Goal: Task Accomplishment & Management: Complete application form

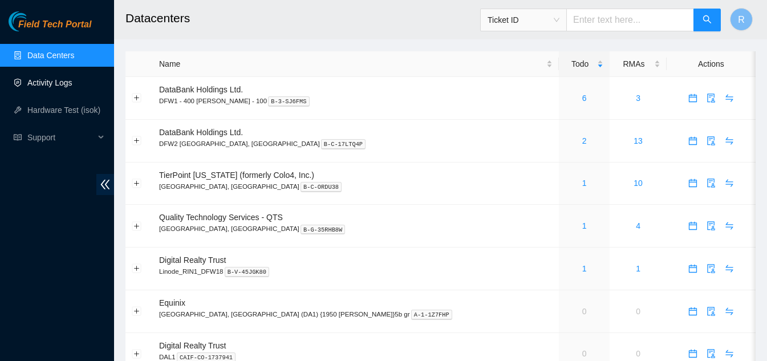
click at [55, 83] on link "Activity Logs" at bounding box center [49, 82] width 45 height 9
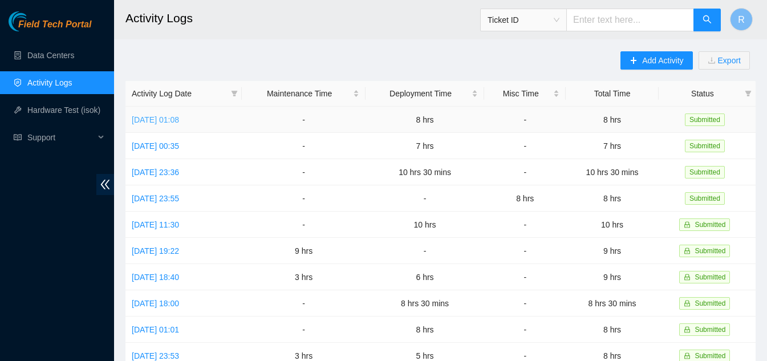
click at [179, 119] on link "Thu, 04 Sep 2025 01:08" at bounding box center [155, 119] width 47 height 9
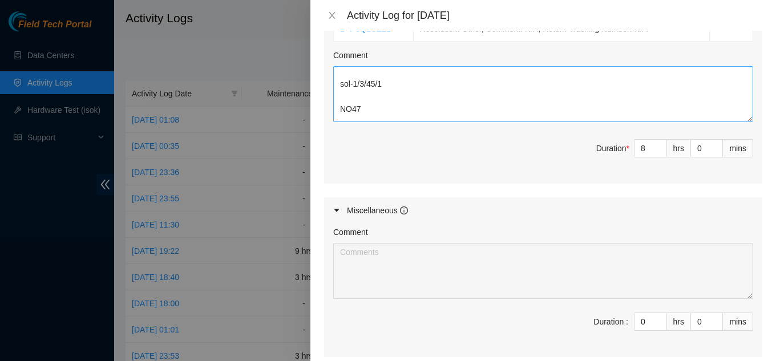
scroll to position [1084, 0]
click at [331, 16] on icon "close" at bounding box center [331, 15] width 9 height 9
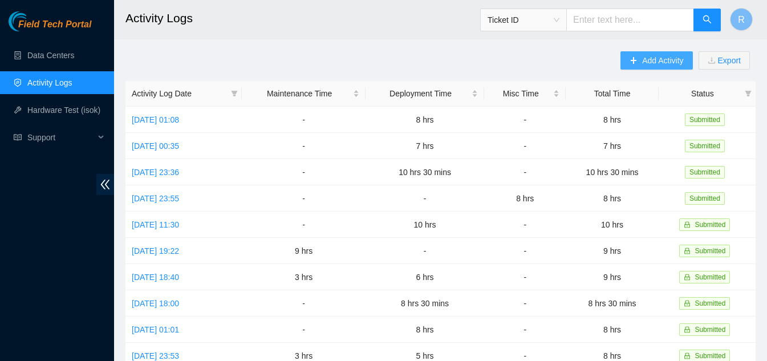
click at [648, 58] on span "Add Activity" at bounding box center [662, 60] width 41 height 13
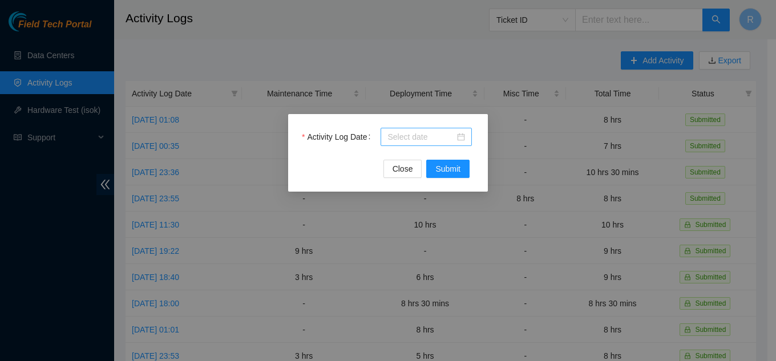
click at [464, 138] on div at bounding box center [426, 137] width 78 height 13
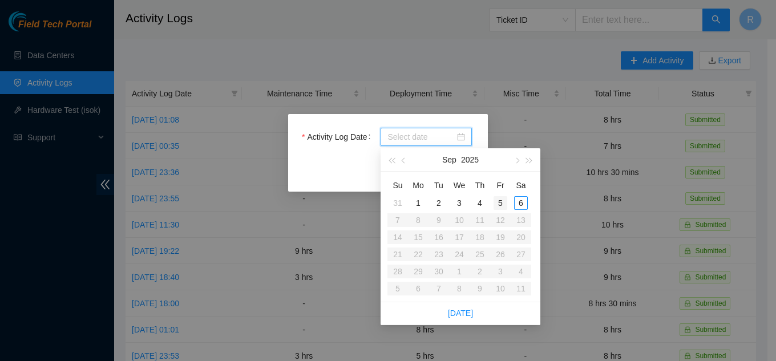
type input "2025-09-05"
click at [496, 201] on div "5" at bounding box center [500, 203] width 14 height 14
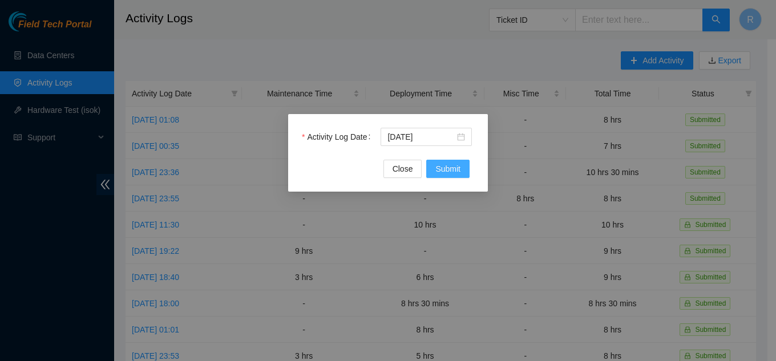
click at [450, 171] on span "Submit" at bounding box center [447, 169] width 25 height 13
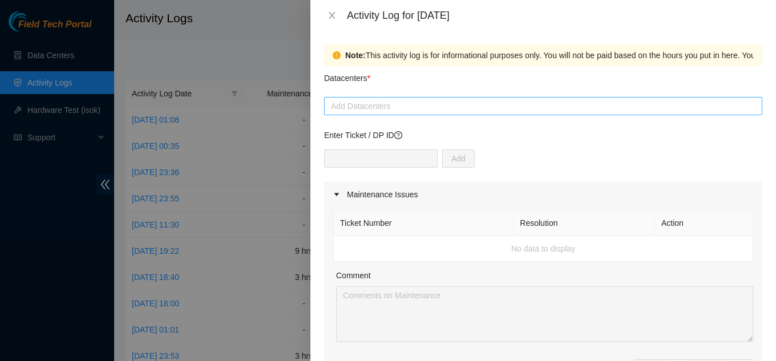
click at [404, 107] on div at bounding box center [543, 106] width 432 height 14
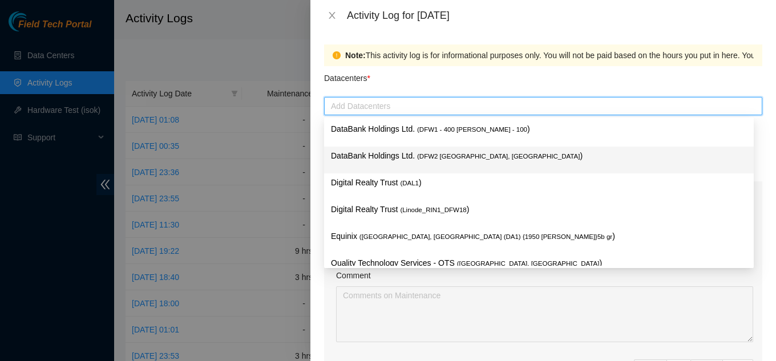
click at [401, 153] on p "DataBank Holdings Ltd. ( DFW2 Richardson, TX )" at bounding box center [539, 155] width 416 height 13
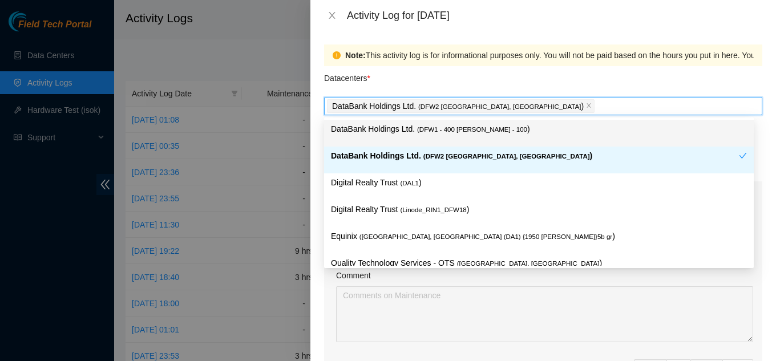
click at [473, 77] on div "Datacenters *" at bounding box center [543, 81] width 438 height 31
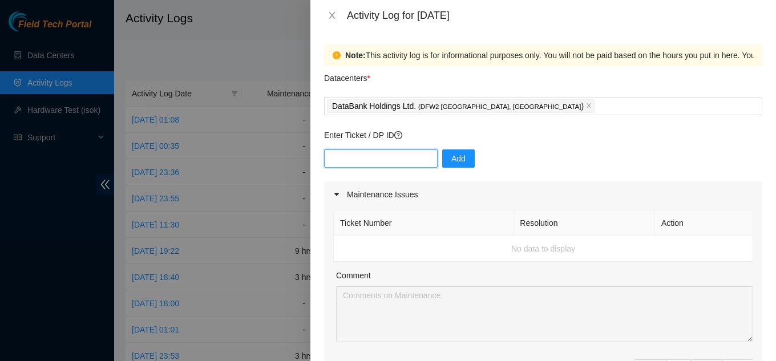
click at [360, 152] on input "text" at bounding box center [380, 158] width 113 height 18
paste input "DP83580"
type input "DP83580"
click at [451, 155] on span "Add" at bounding box center [458, 158] width 14 height 13
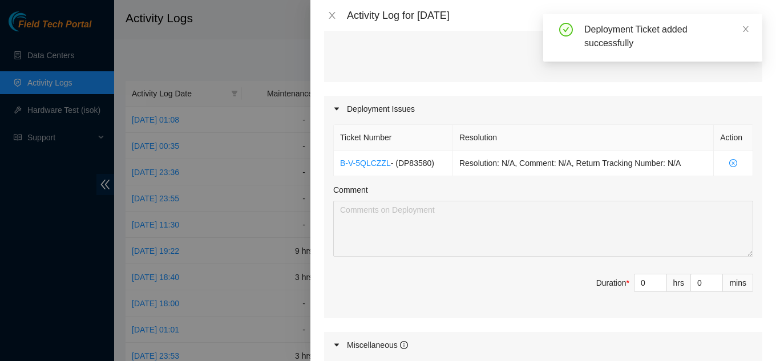
scroll to position [342, 0]
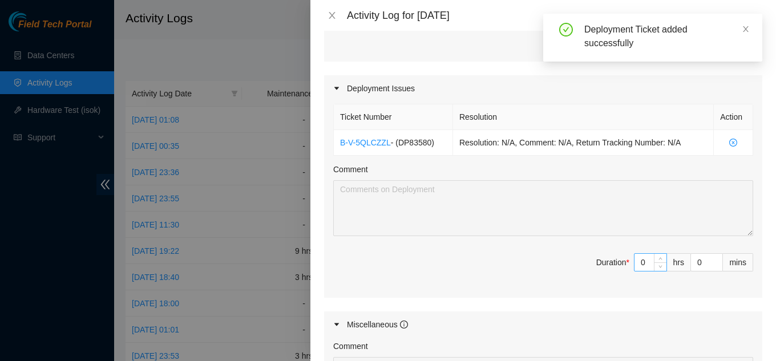
click at [639, 261] on input "0" at bounding box center [650, 262] width 32 height 17
type input "1"
type input "10"
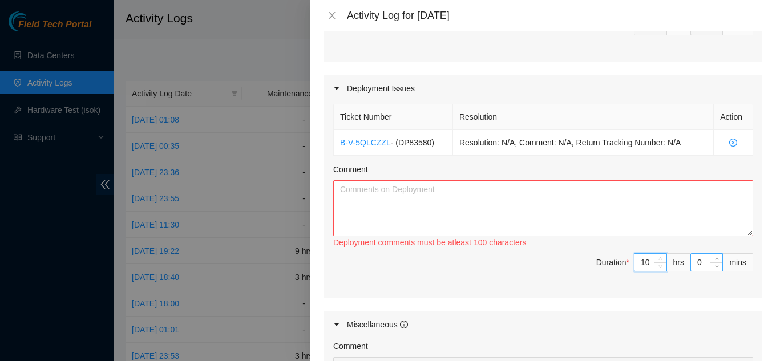
type input "10"
click at [699, 266] on input "0" at bounding box center [706, 262] width 31 height 17
type input "3"
type input "30"
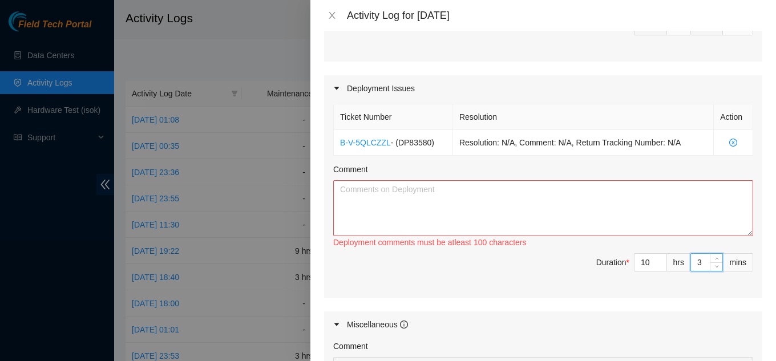
type input "30"
click at [555, 270] on span "Duration * 10 hrs 30 mins" at bounding box center [543, 269] width 420 height 32
click at [363, 197] on textarea "Comment" at bounding box center [543, 208] width 420 height 56
paste textarea "Update (09/05/2025): Rack KD02 – All fibers have been connected on the leaf rou…"
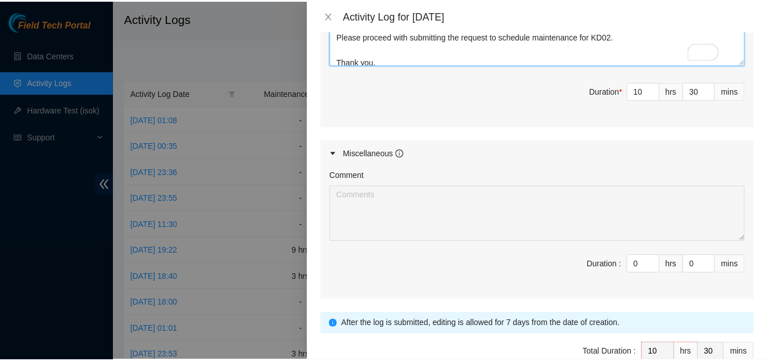
scroll to position [570, 0]
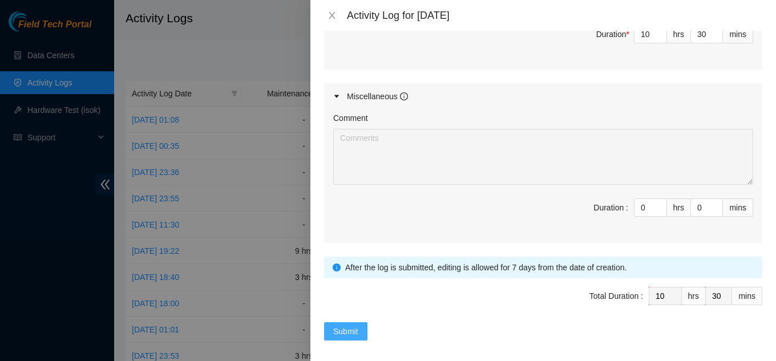
type textarea "Update (09/05/2025): Rack KD02 – All fibers have been connected on the leaf rou…"
click at [345, 332] on span "Submit" at bounding box center [345, 331] width 25 height 13
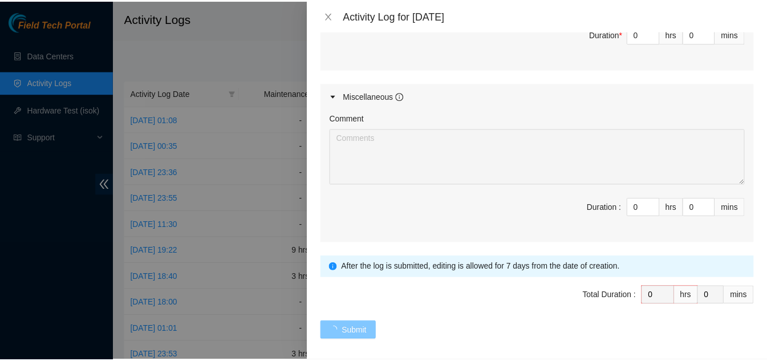
scroll to position [0, 0]
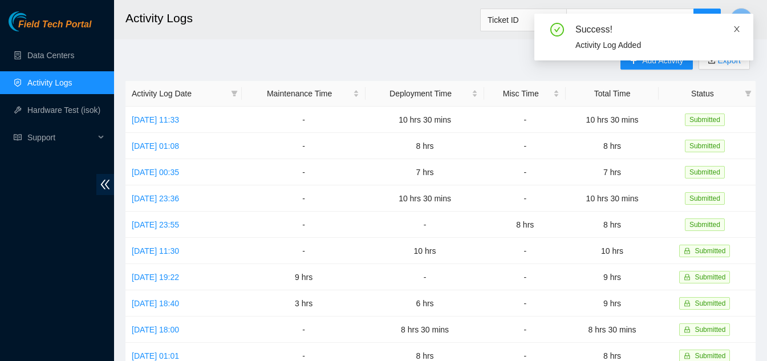
click at [740, 27] on icon "close" at bounding box center [737, 29] width 8 height 8
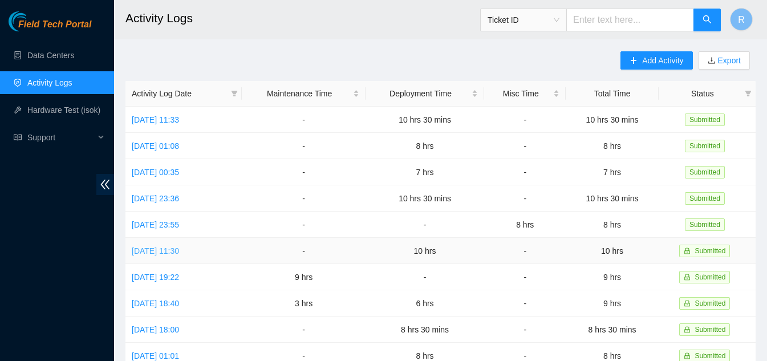
click at [179, 246] on link "Fri, 29 Aug 2025 11:30" at bounding box center [155, 250] width 47 height 9
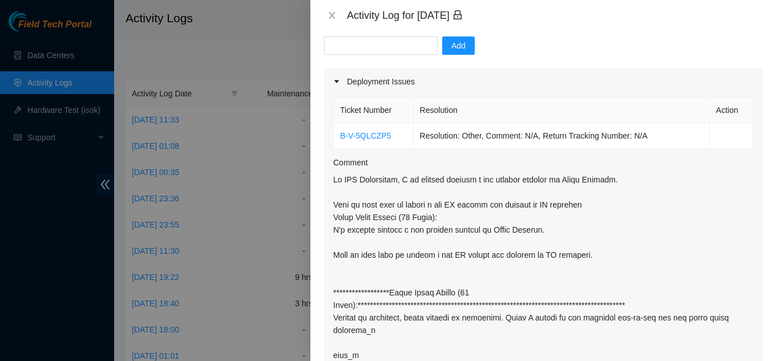
scroll to position [114, 0]
click at [330, 15] on icon "close" at bounding box center [331, 15] width 9 height 9
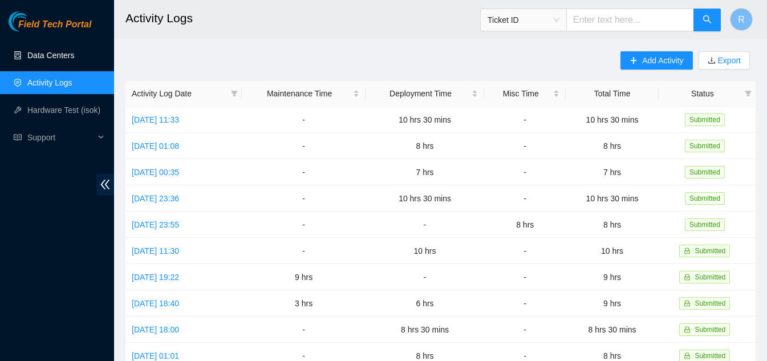
click at [50, 53] on link "Data Centers" at bounding box center [50, 55] width 47 height 9
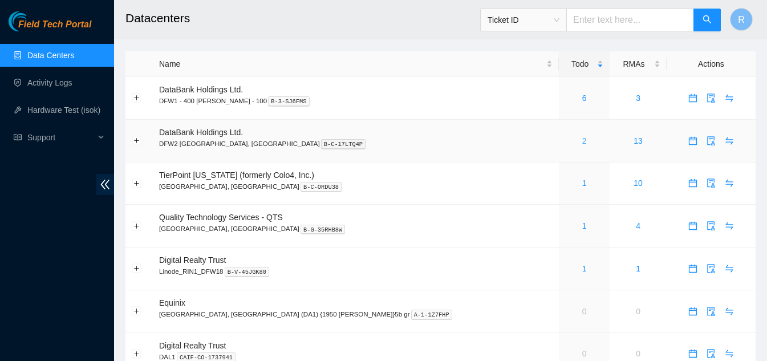
click at [582, 143] on link "2" at bounding box center [584, 140] width 5 height 9
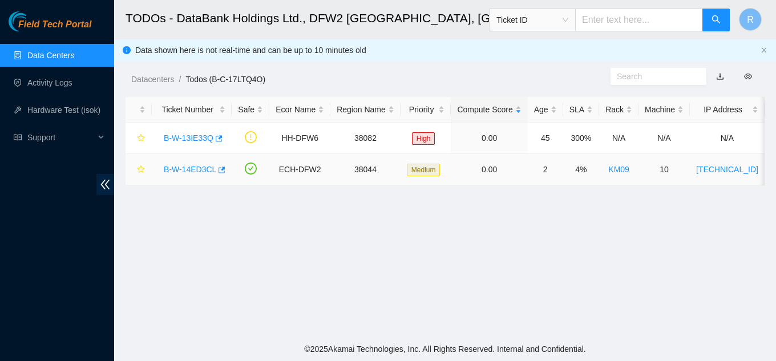
click at [196, 172] on link "B-W-14ED3CL" at bounding box center [190, 169] width 52 height 9
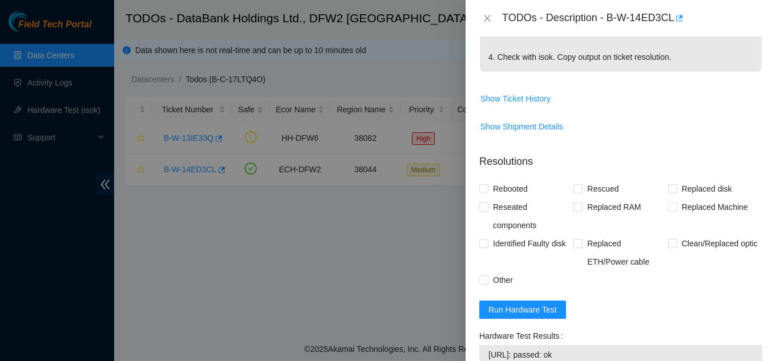
scroll to position [399, 0]
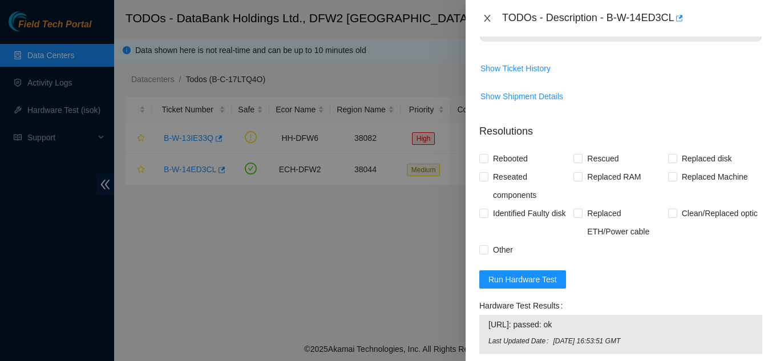
click at [491, 16] on icon "close" at bounding box center [486, 18] width 9 height 9
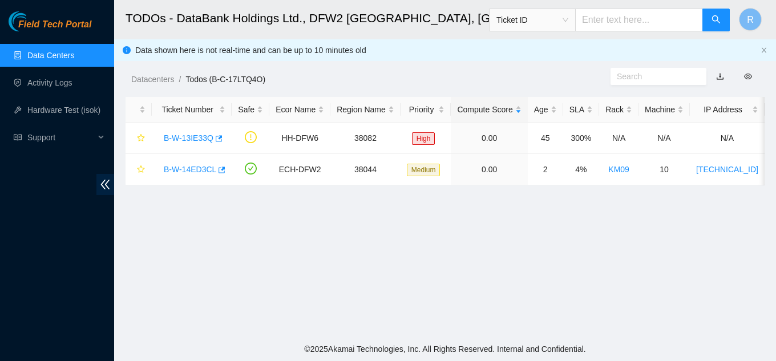
scroll to position [392, 0]
